Goal: Information Seeking & Learning: Learn about a topic

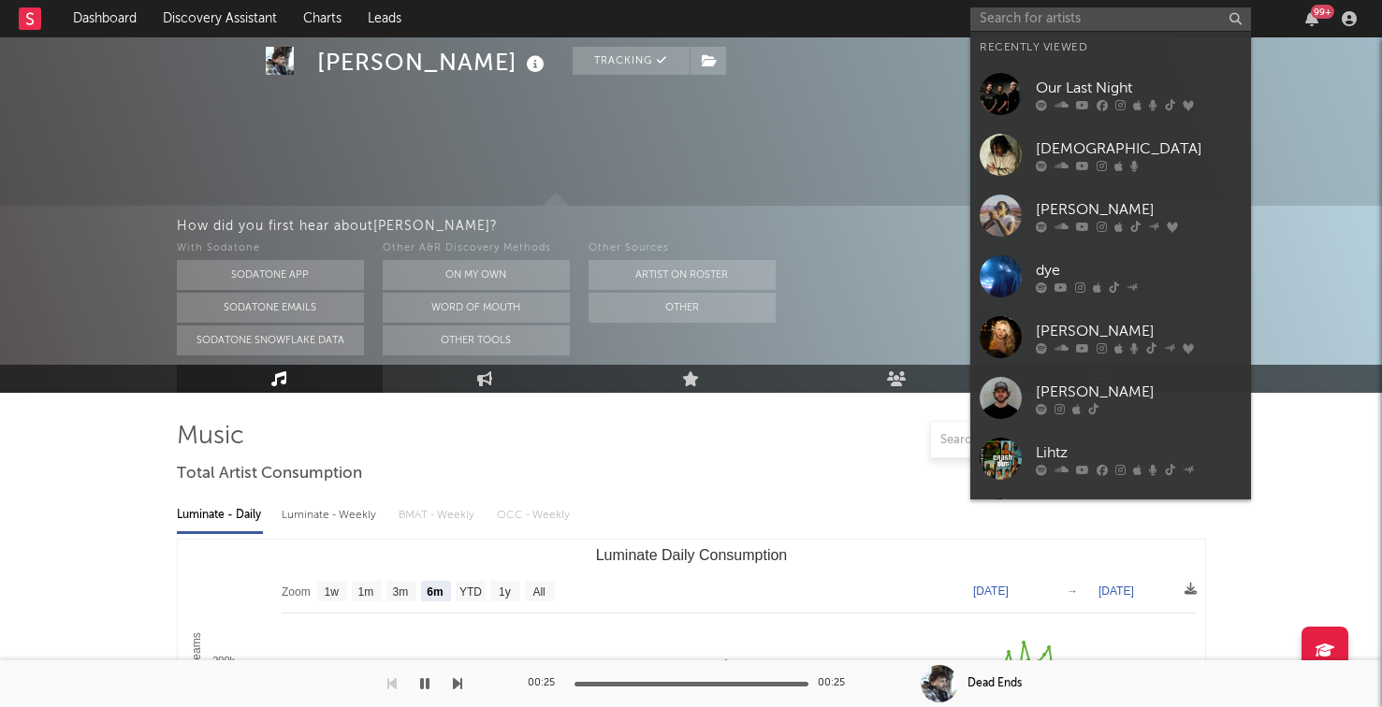
select select "6m"
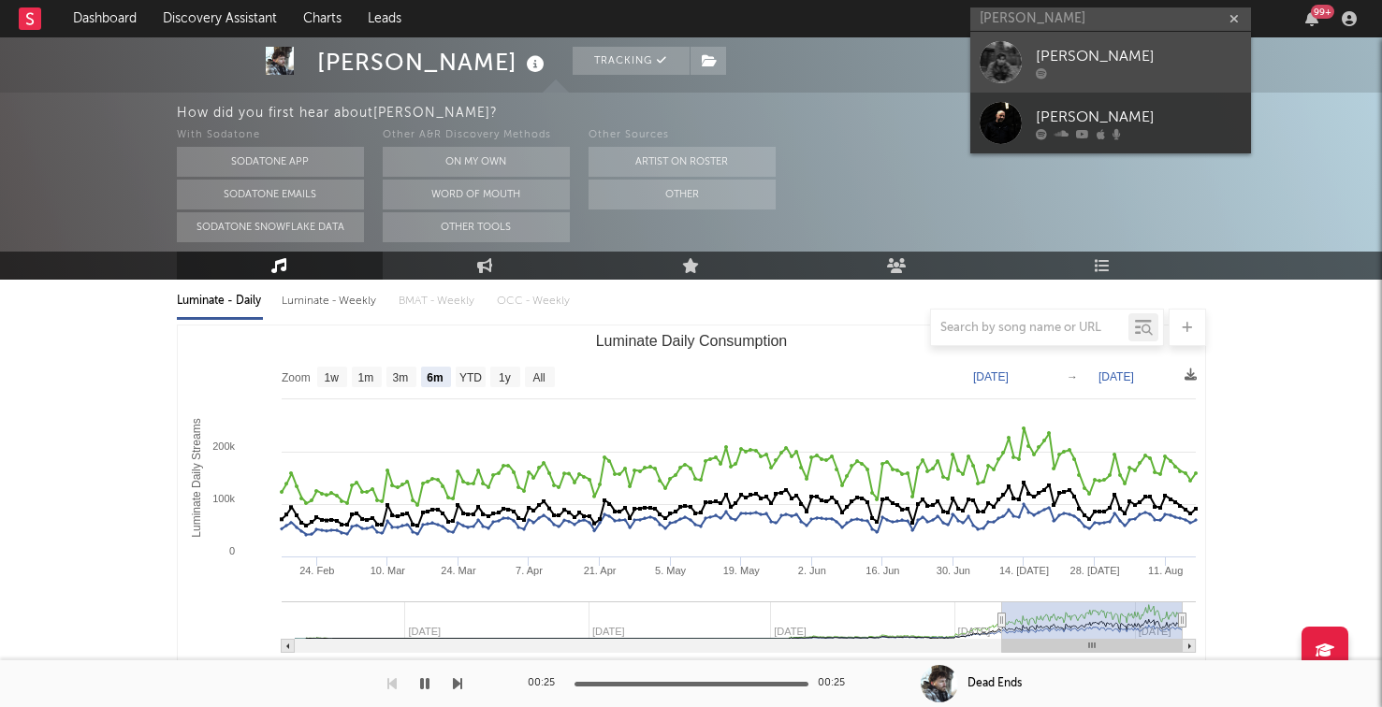
type input "[PERSON_NAME]"
click at [1018, 73] on div at bounding box center [1001, 62] width 42 height 42
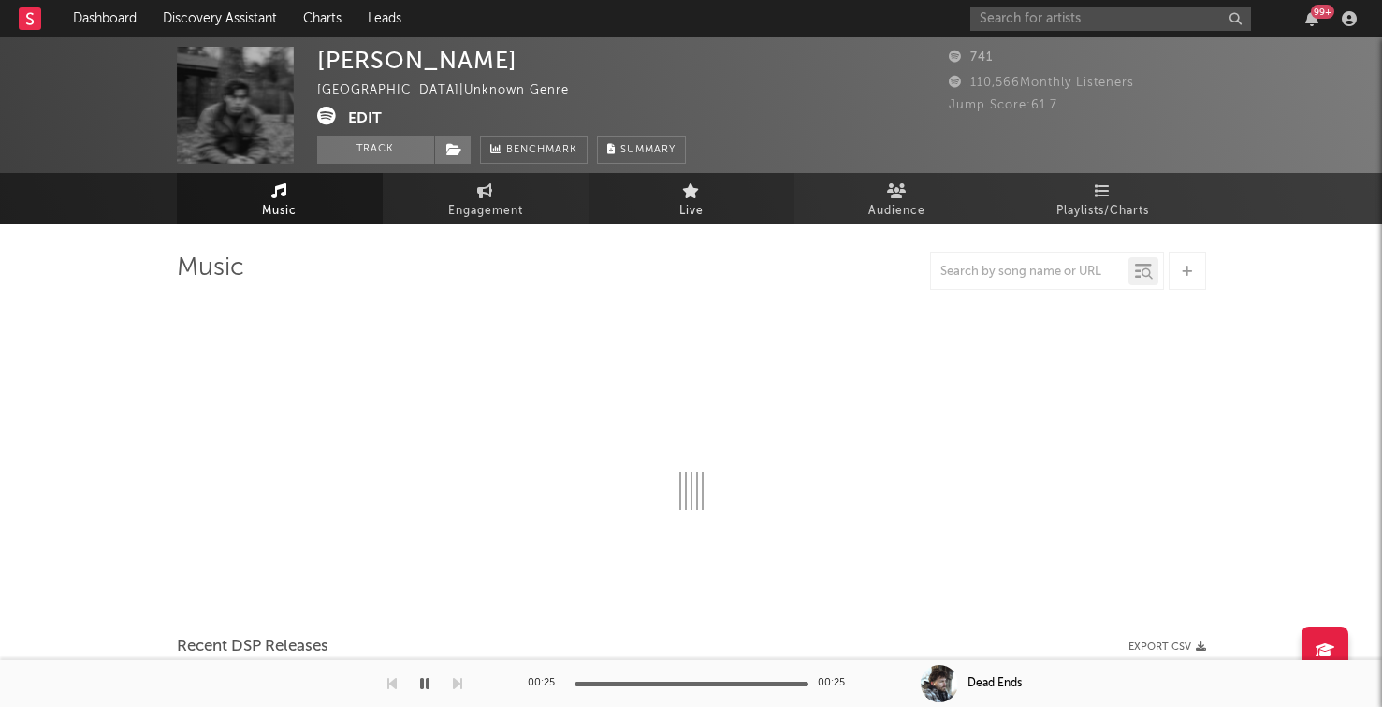
select select "1w"
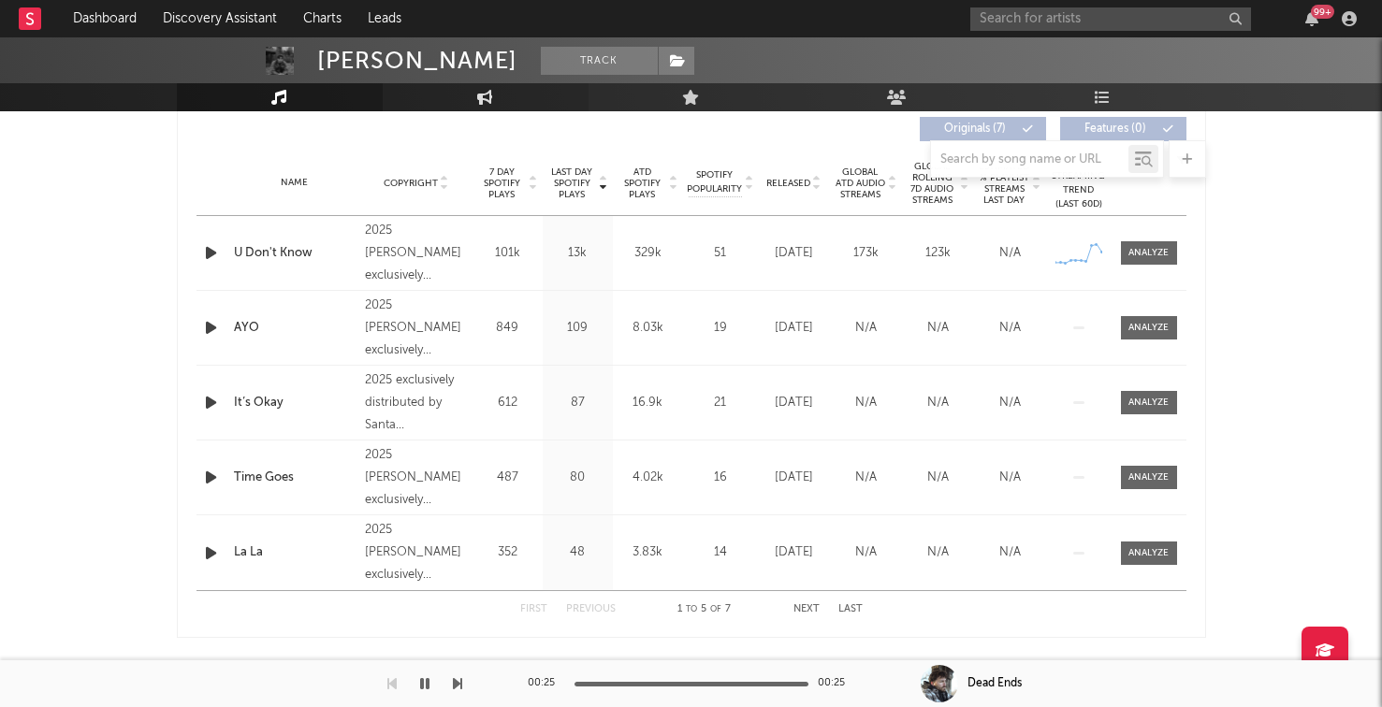
scroll to position [705, 0]
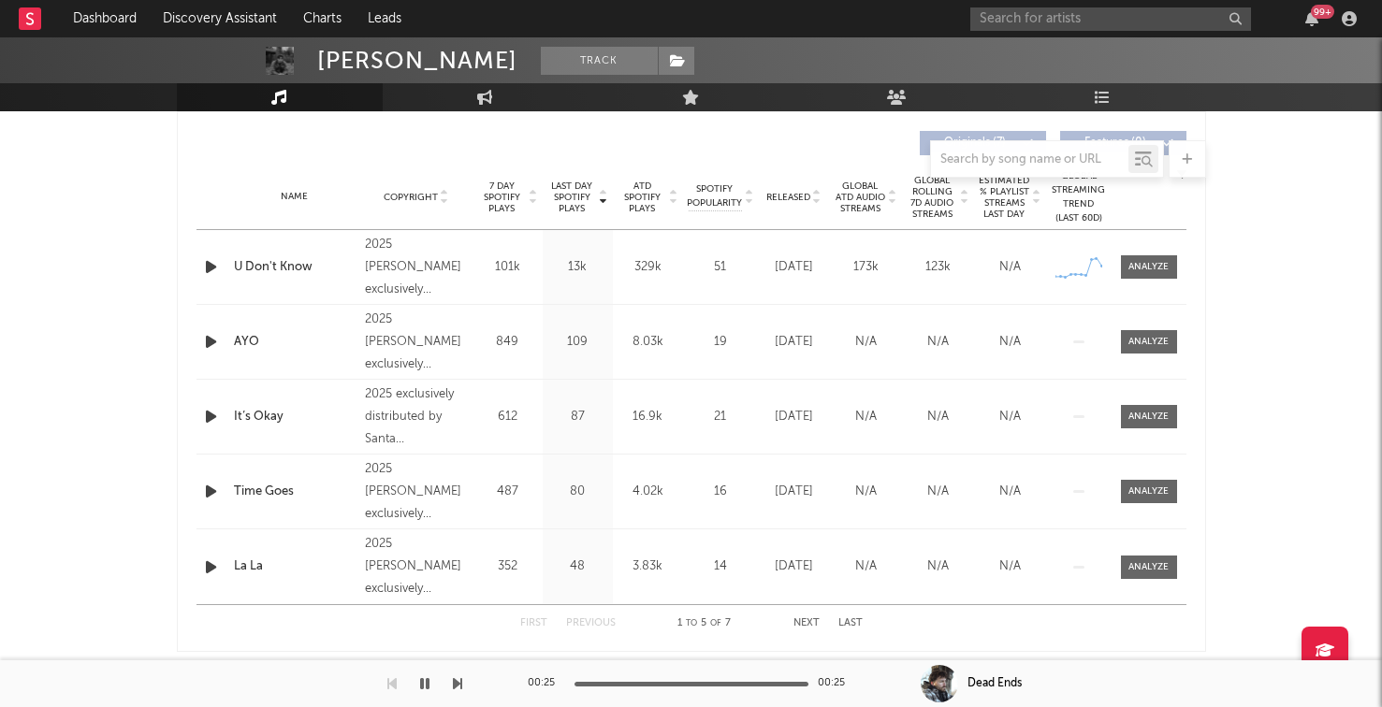
click at [209, 262] on icon "button" at bounding box center [211, 266] width 20 height 23
click at [209, 262] on icon "button" at bounding box center [210, 266] width 18 height 23
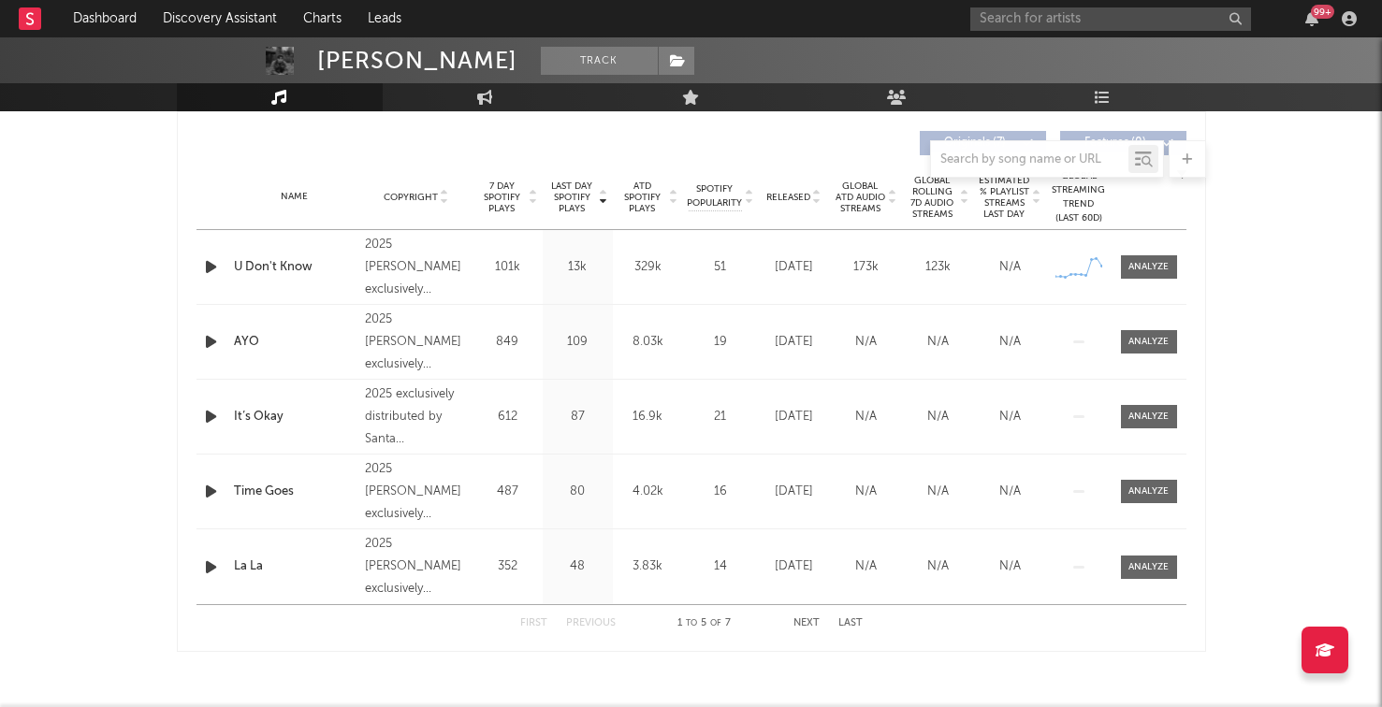
click at [812, 619] on button "Next" at bounding box center [806, 623] width 26 height 10
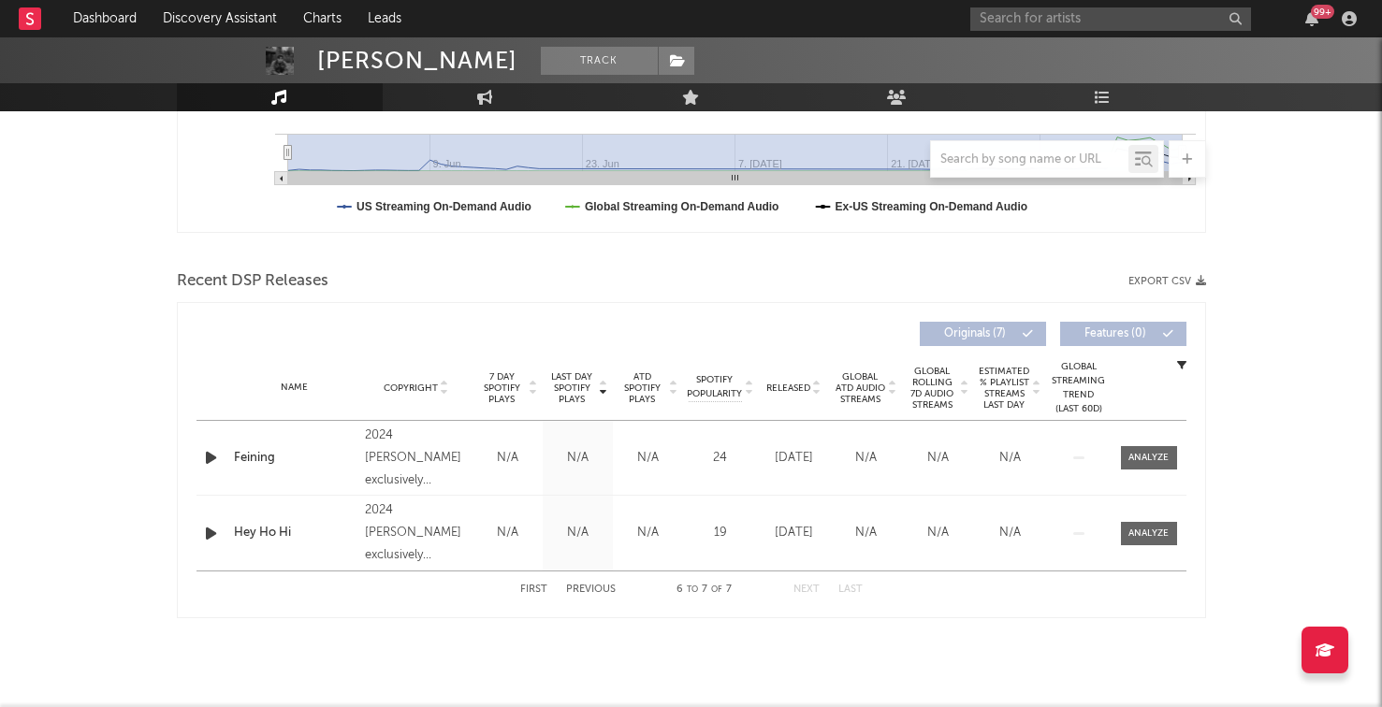
scroll to position [514, 0]
click at [603, 592] on button "Previous" at bounding box center [591, 590] width 50 height 10
